Goal: Transaction & Acquisition: Purchase product/service

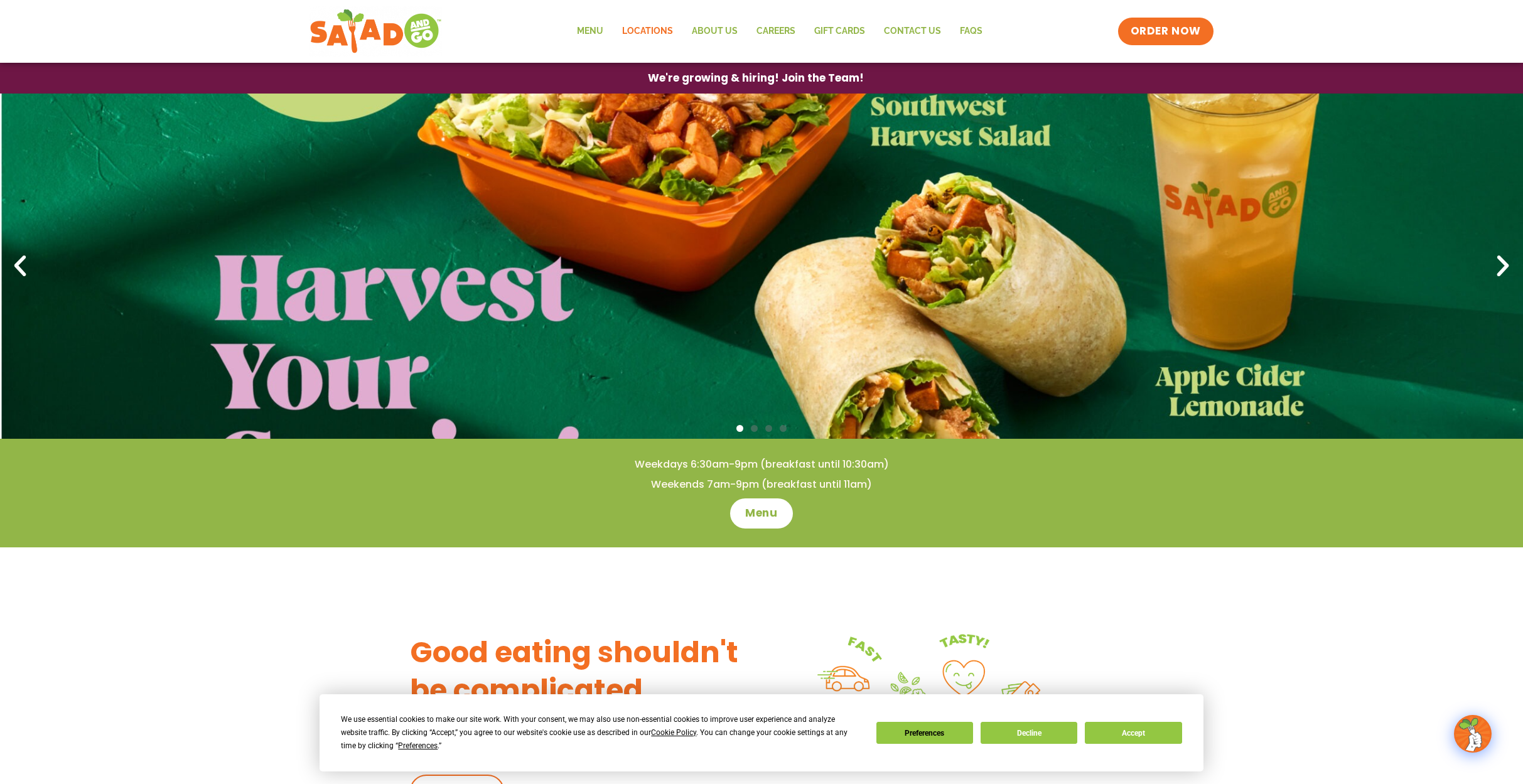
click at [654, 34] on link "Locations" at bounding box center [648, 31] width 70 height 29
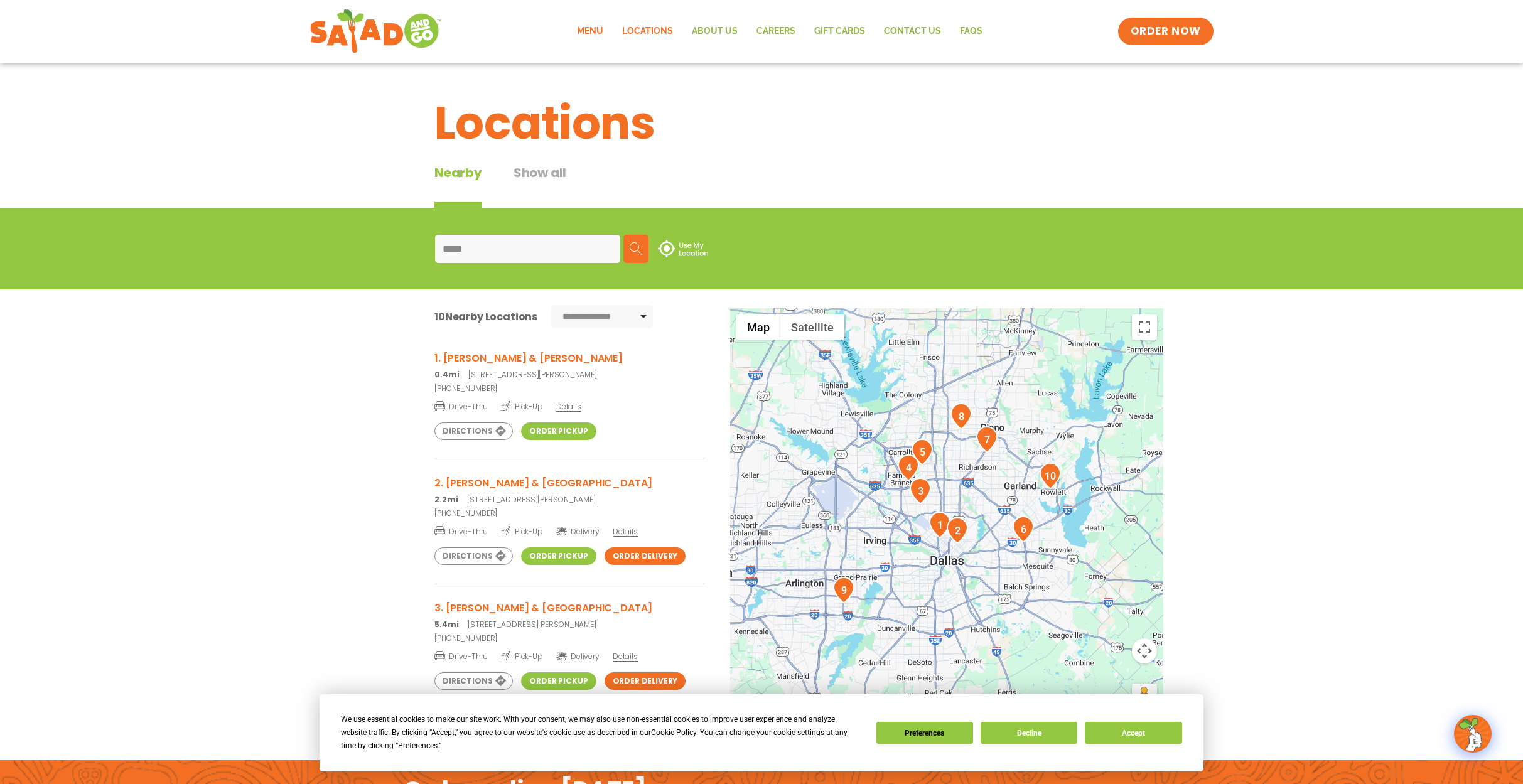
click at [594, 30] on link "Menu" at bounding box center [590, 31] width 45 height 29
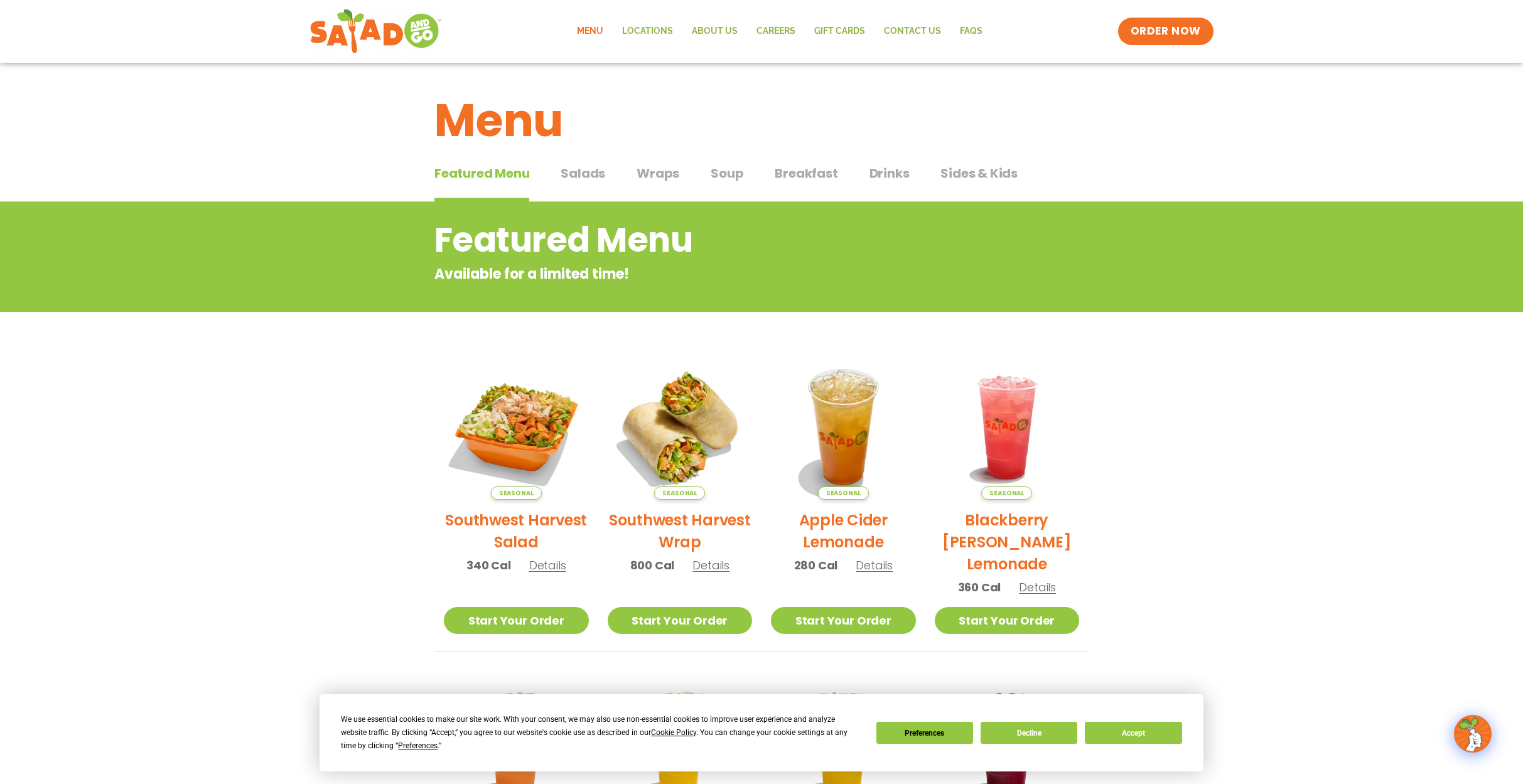
scroll to position [8, 0]
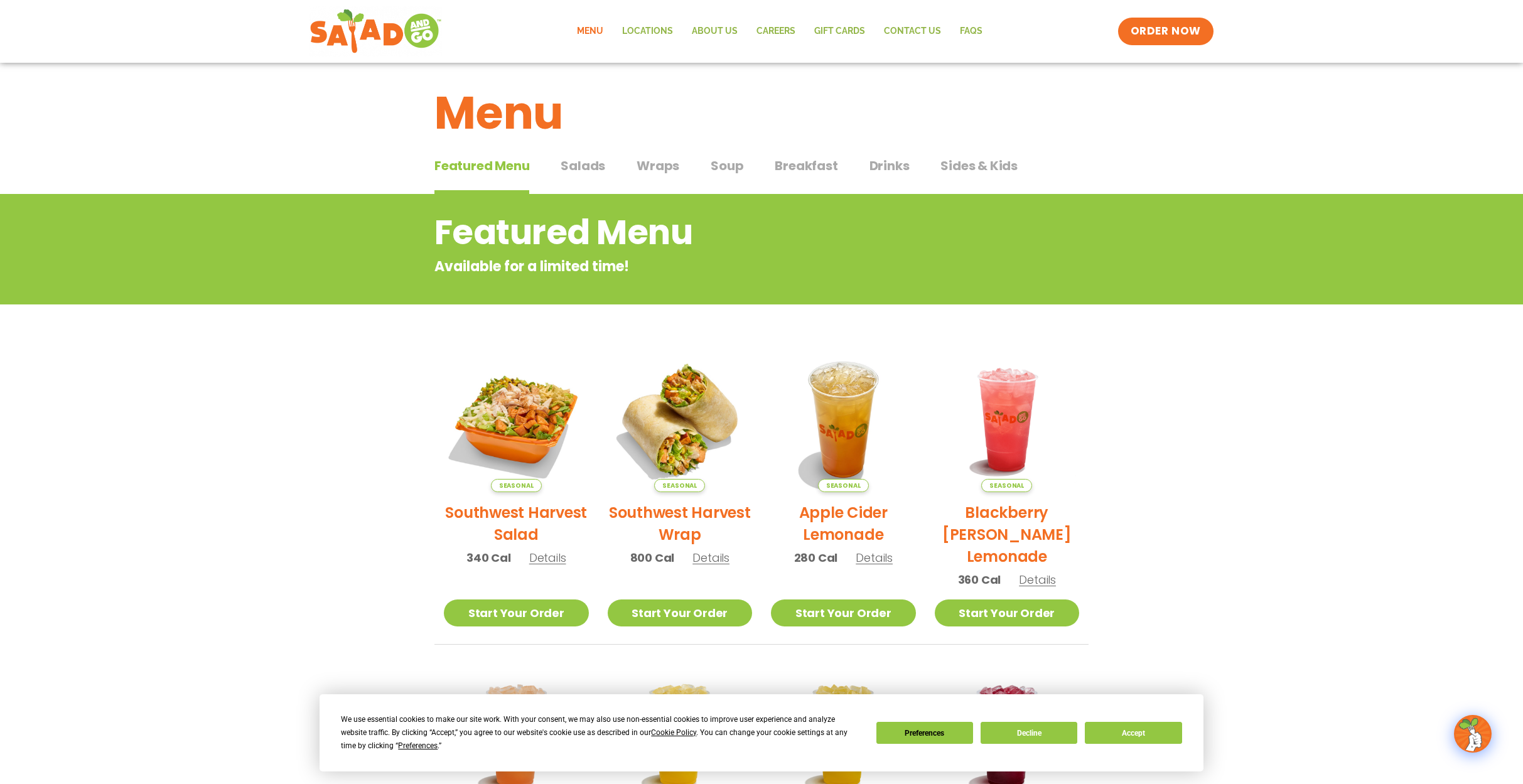
click at [582, 172] on span "Salads" at bounding box center [583, 166] width 44 height 19
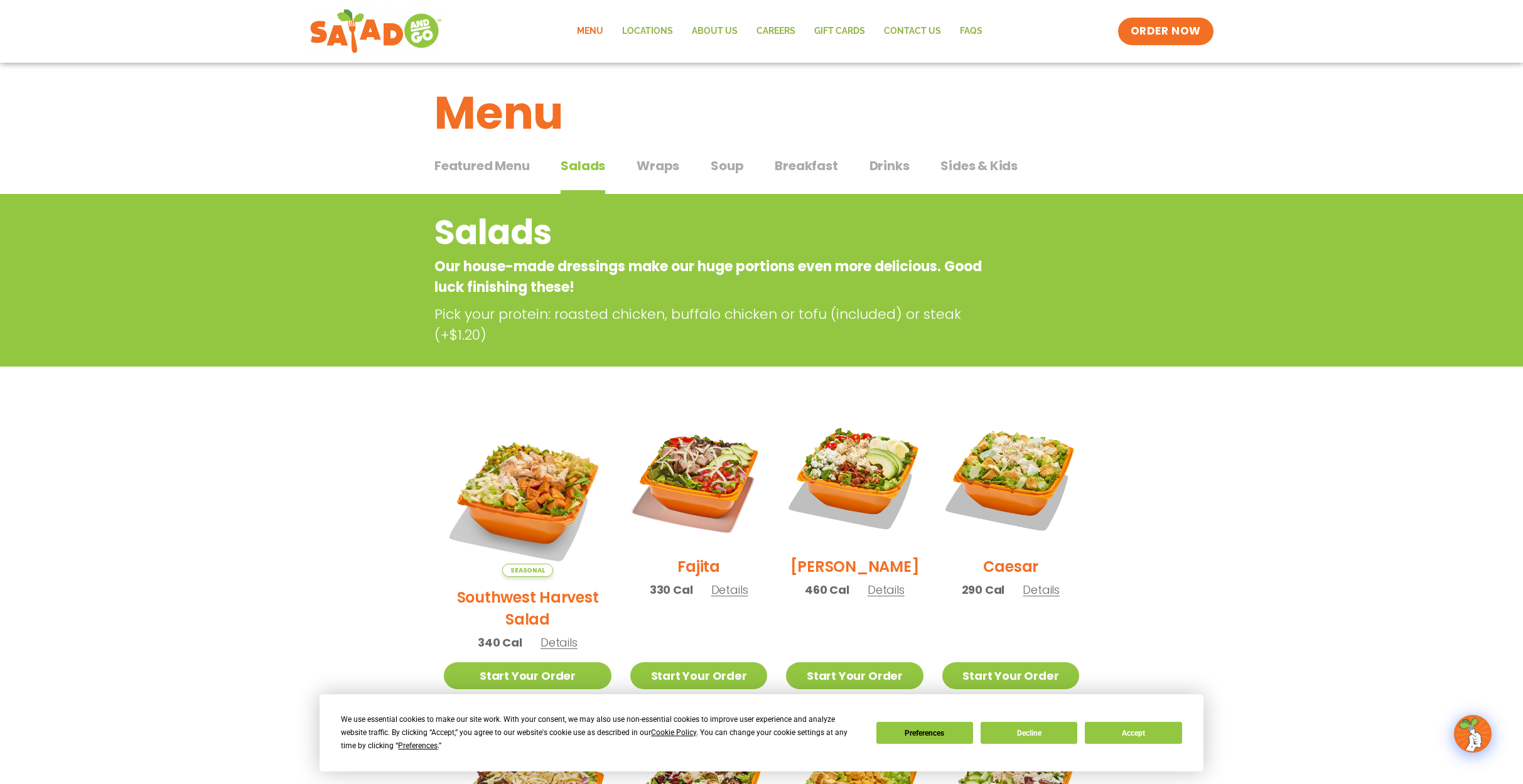
click at [731, 164] on span "Soup" at bounding box center [727, 166] width 32 height 19
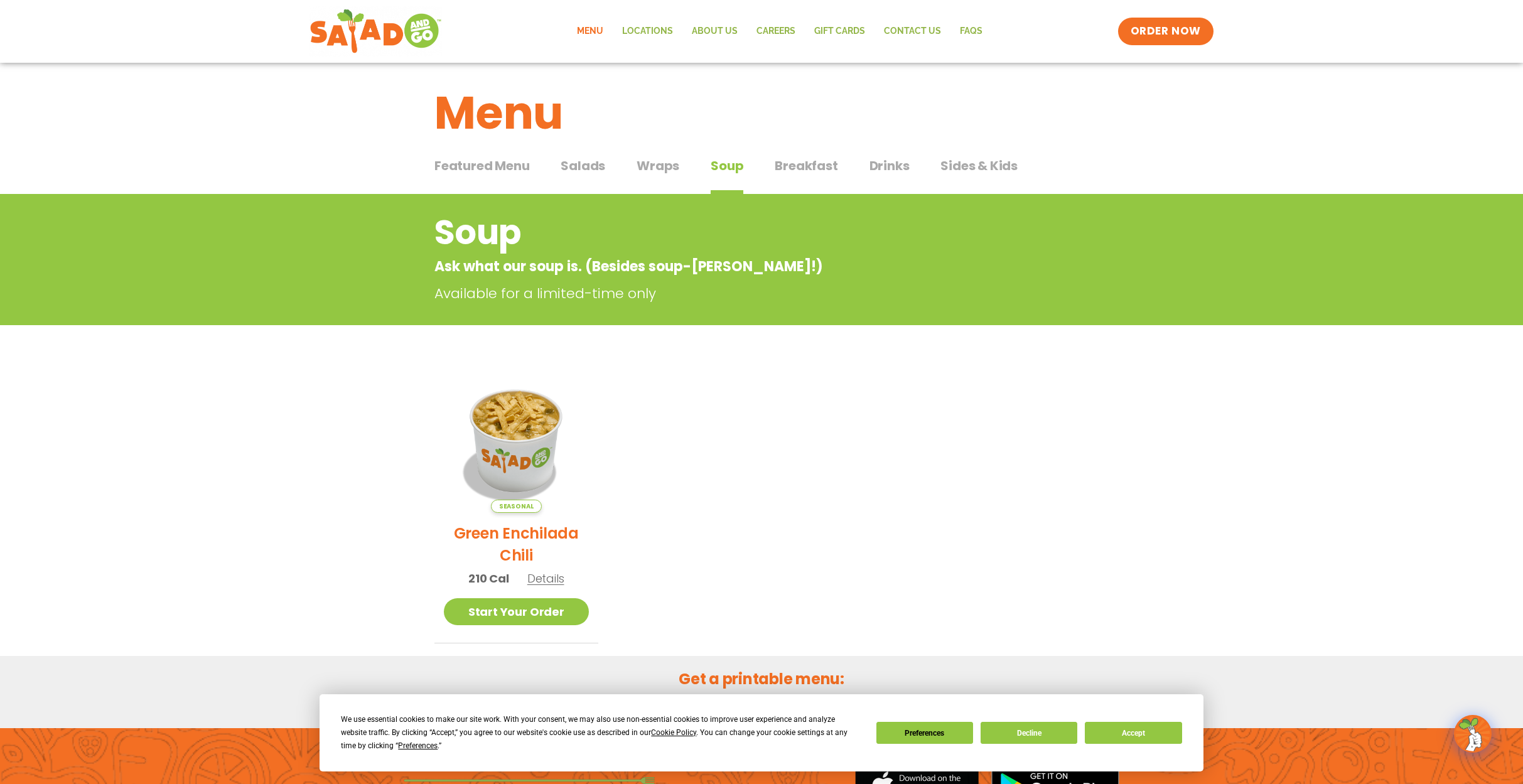
click at [599, 165] on span "Salads" at bounding box center [583, 166] width 44 height 19
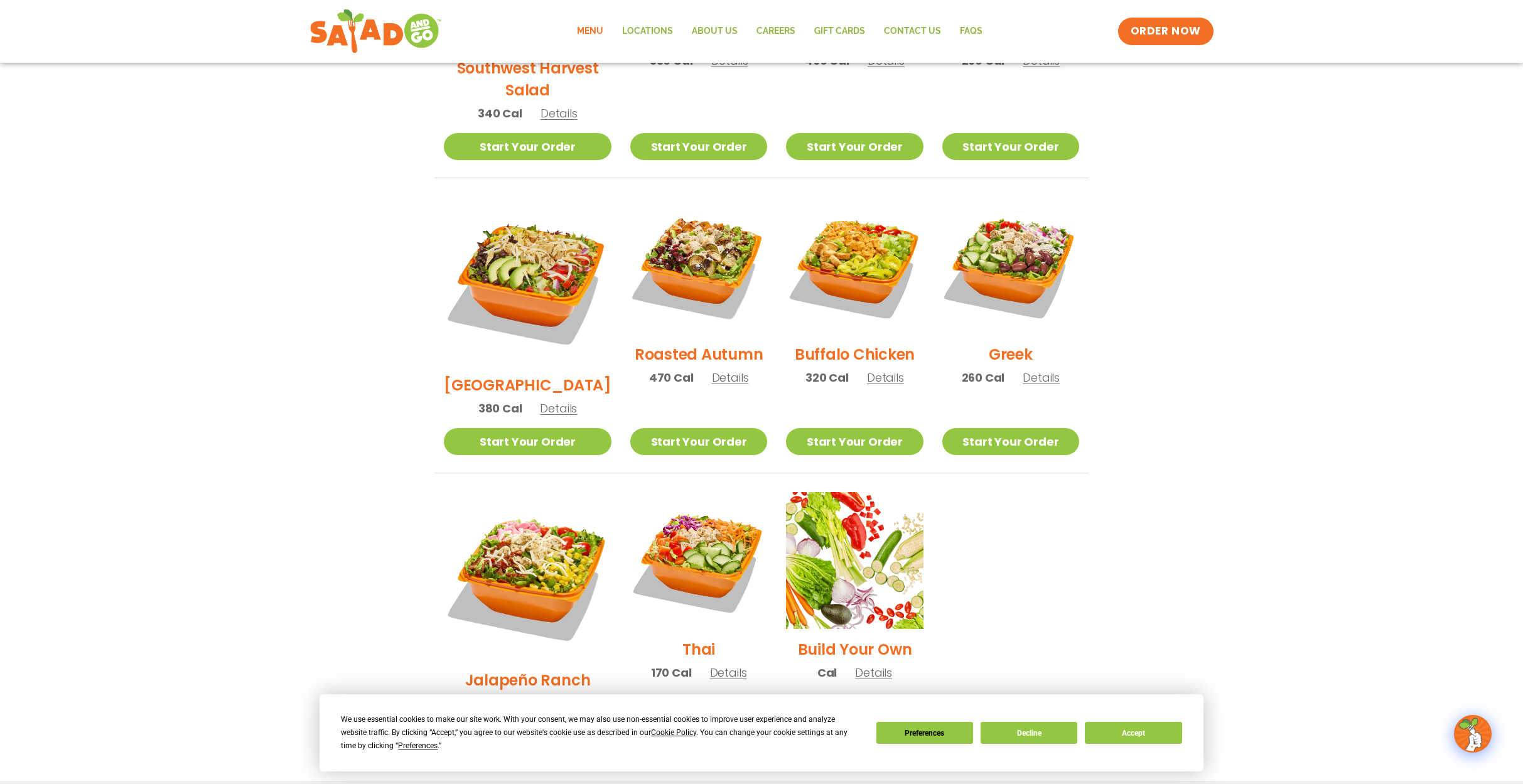
scroll to position [577, 0]
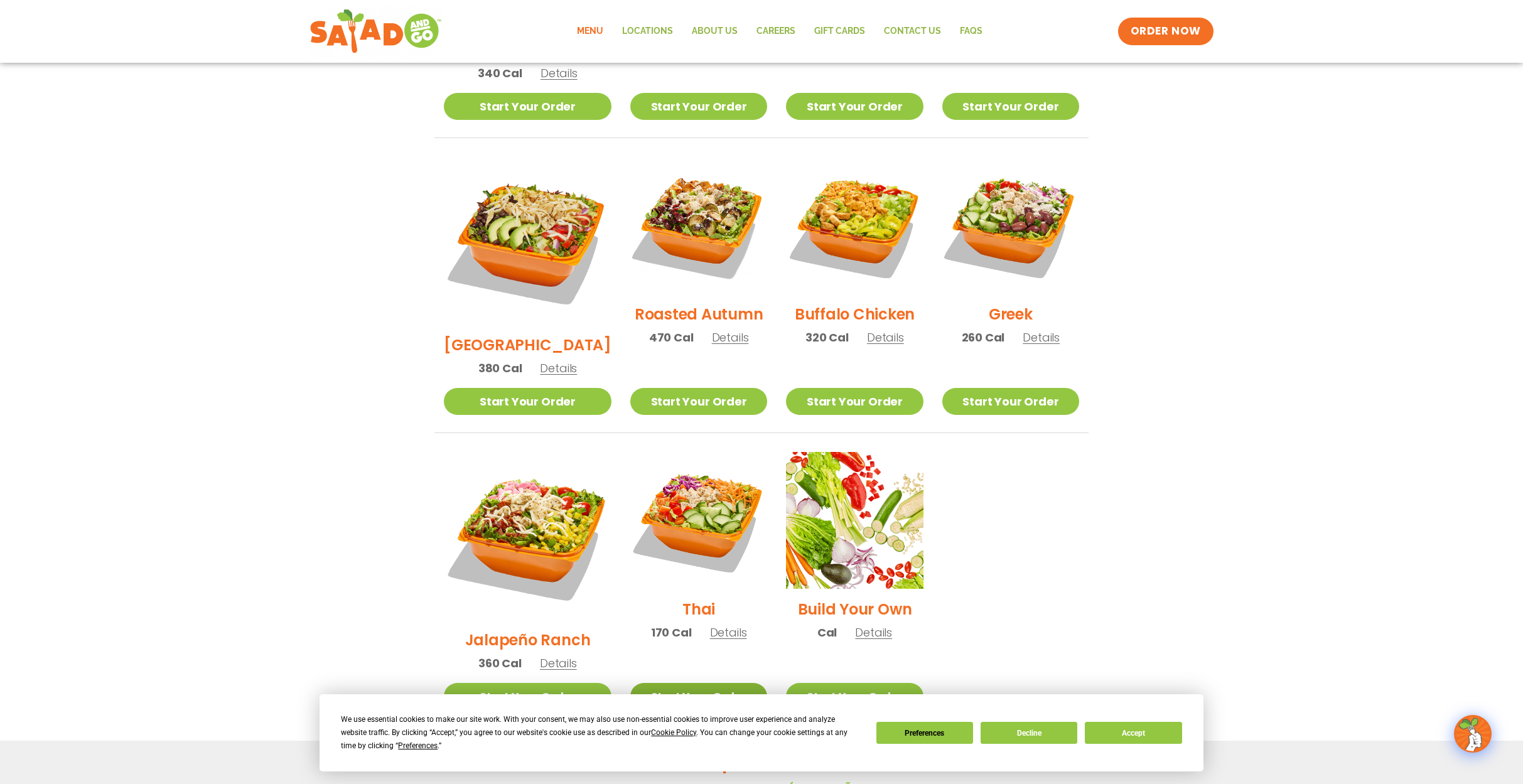
click at [665, 683] on link "Start Your Order" at bounding box center [699, 696] width 137 height 27
